Goal: Transaction & Acquisition: Purchase product/service

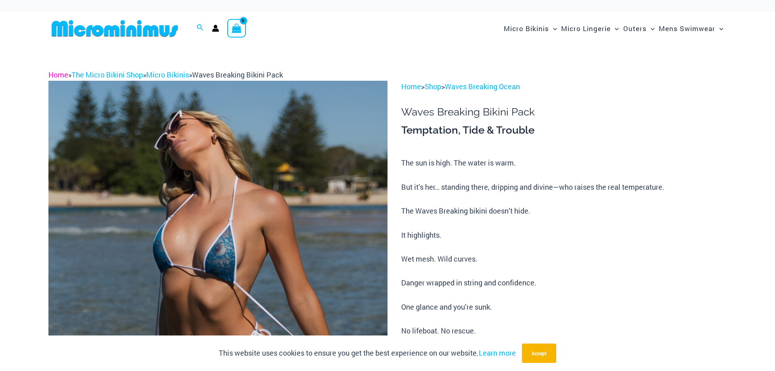
click at [63, 73] on link "Home" at bounding box center [58, 75] width 20 height 10
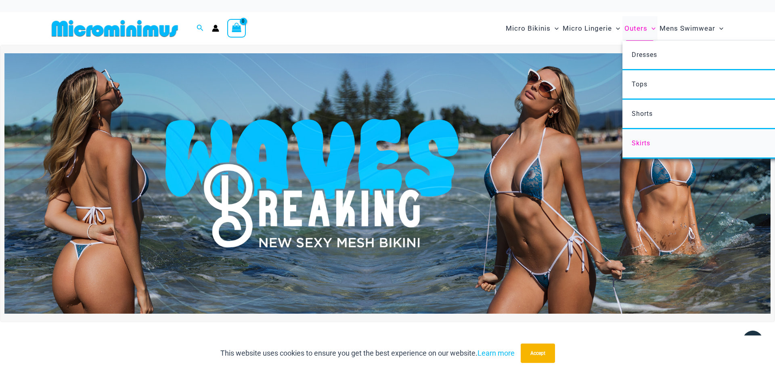
click at [638, 141] on span "Skirts" at bounding box center [641, 143] width 19 height 8
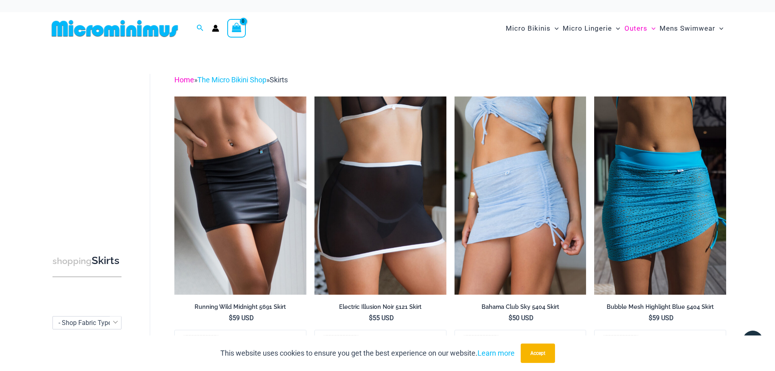
click at [179, 80] on link "Home" at bounding box center [184, 80] width 20 height 8
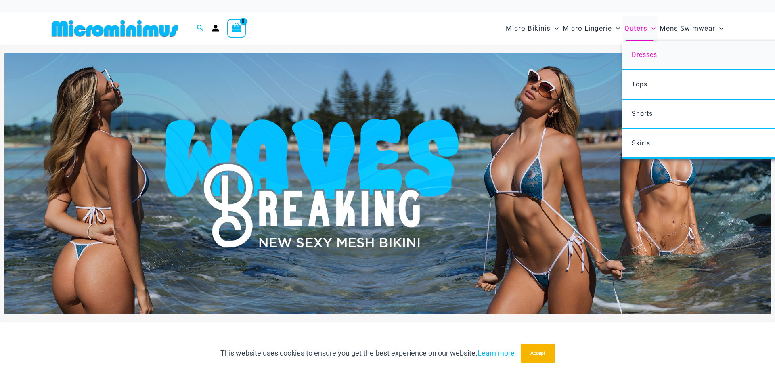
click at [643, 51] on link "Dresses" at bounding box center [743, 55] width 240 height 29
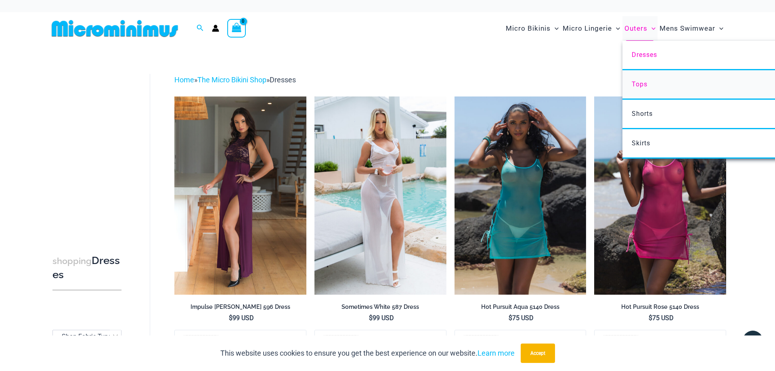
click at [642, 81] on span "Tops" at bounding box center [640, 84] width 16 height 8
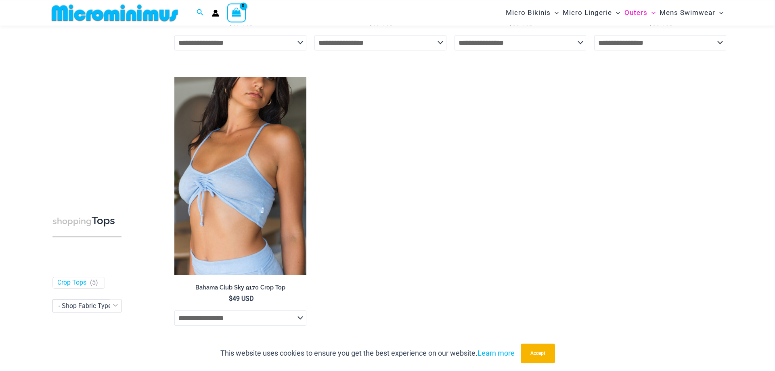
scroll to position [288, 0]
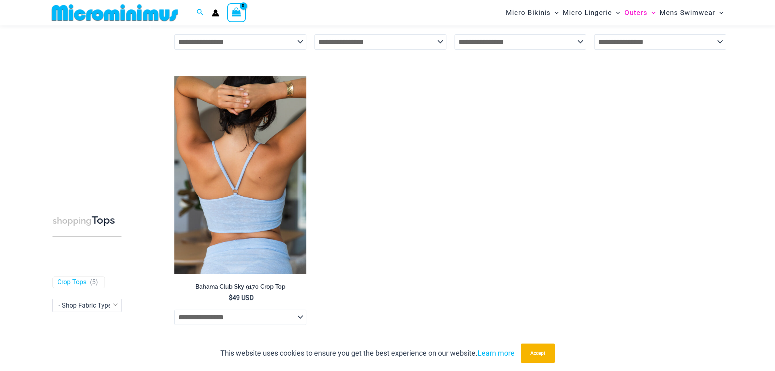
click at [245, 187] on img at bounding box center [240, 175] width 132 height 198
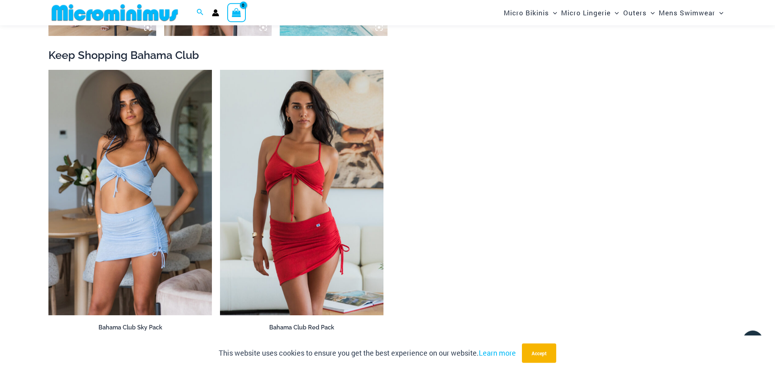
scroll to position [899, 0]
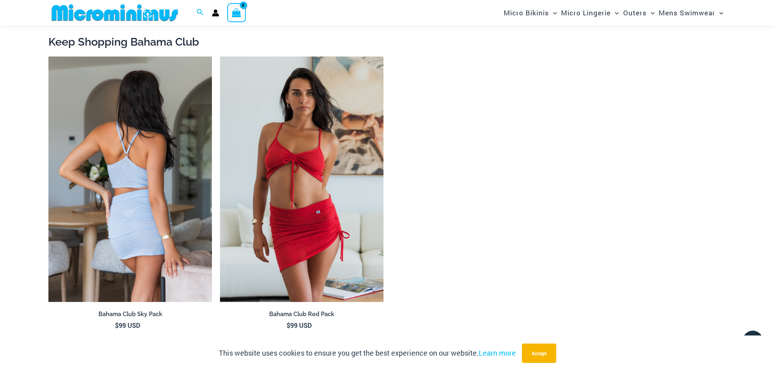
click at [108, 183] on img at bounding box center [130, 180] width 164 height 246
